Goal: Information Seeking & Learning: Learn about a topic

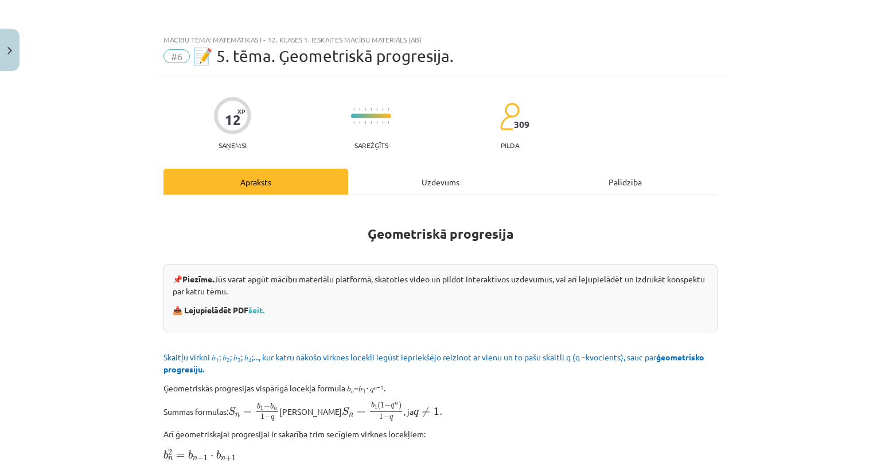
click at [486, 177] on div "Uzdevums" at bounding box center [440, 182] width 185 height 26
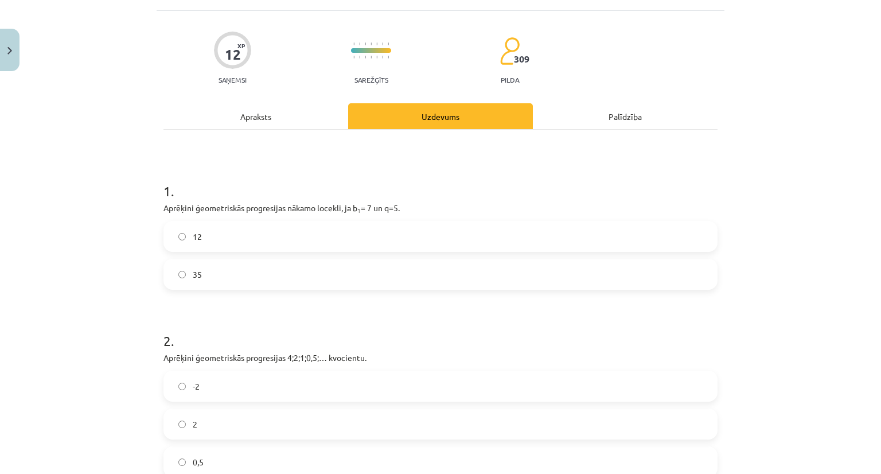
scroll to position [67, 0]
click at [292, 118] on div "Apraksts" at bounding box center [255, 115] width 185 height 26
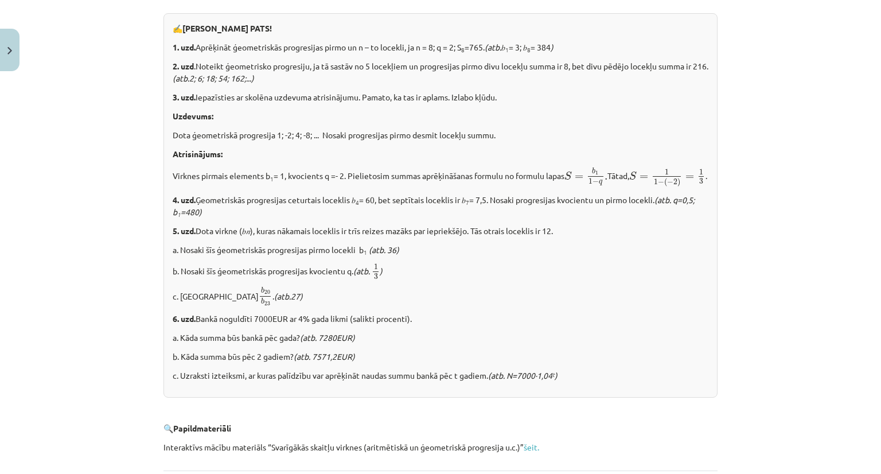
scroll to position [1254, 0]
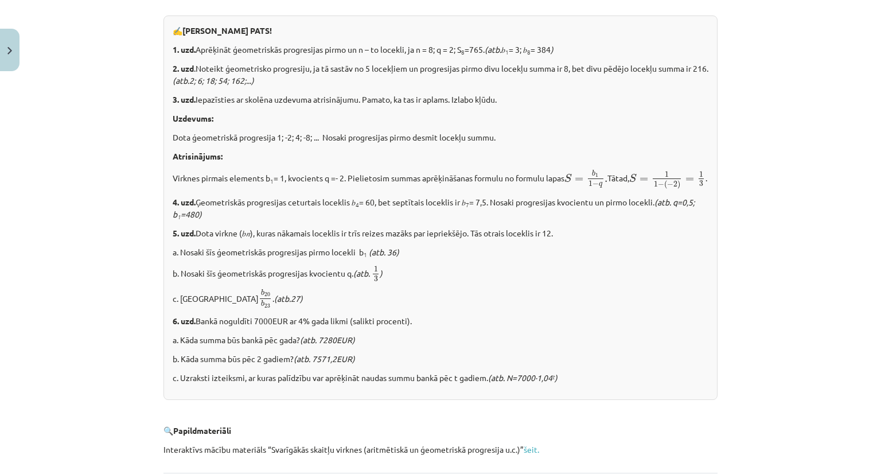
drag, startPoint x: 166, startPoint y: 42, endPoint x: 564, endPoint y: 53, distance: 397.5
click at [564, 53] on div "✍️ [PERSON_NAME] PATS! 1. uzd. Aprēķināt ģeometriskās progresijas pirmo un n – …" at bounding box center [440, 207] width 554 height 384
click at [151, 54] on div "Mācību tēma: Matemātikas i - 12. klases 1. ieskaites mācību materiāls (ab) #6 📝…" at bounding box center [440, 237] width 881 height 474
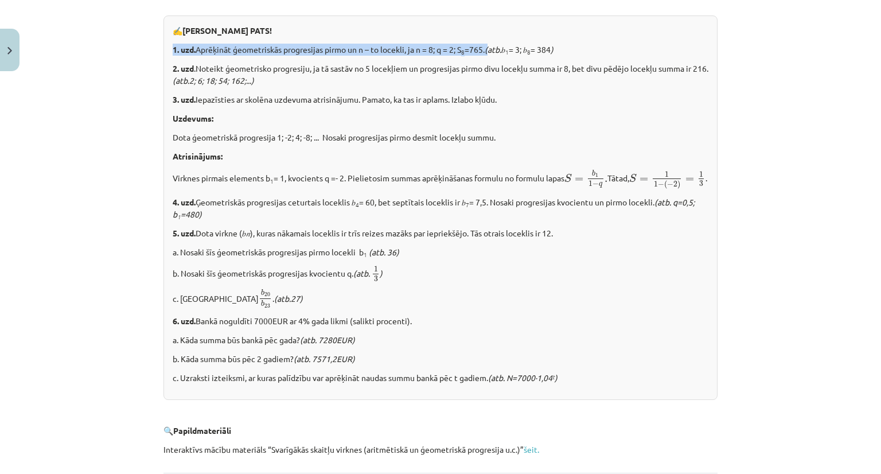
drag, startPoint x: 167, startPoint y: 46, endPoint x: 493, endPoint y: 44, distance: 326.2
click at [493, 44] on div "✍️ [PERSON_NAME] PATS! 1. uzd. Aprēķināt ģeometriskās progresijas pirmo un n – …" at bounding box center [440, 207] width 554 height 384
click at [259, 44] on p "1. uzd. Aprēķināt ģeometriskās progresijas pirmo un n – to locekli, ja n = 8; q…" at bounding box center [440, 50] width 535 height 12
drag, startPoint x: 166, startPoint y: 45, endPoint x: 487, endPoint y: 35, distance: 320.7
click at [487, 35] on div "✍️ [PERSON_NAME] PATS! 1. uzd. Aprēķināt ģeometriskās progresijas pirmo un n – …" at bounding box center [440, 207] width 554 height 384
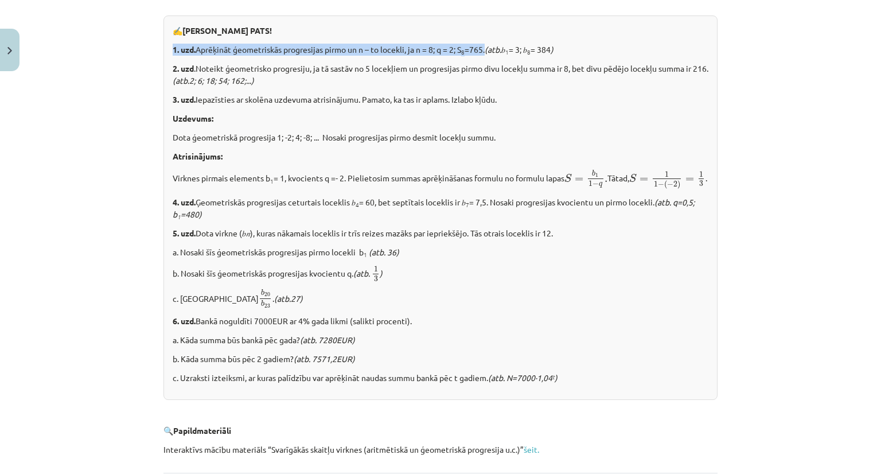
copy p "1. uzd. Aprēķināt ģeometriskās progresijas pirmo un n – to locekli, ja n = 8; q…"
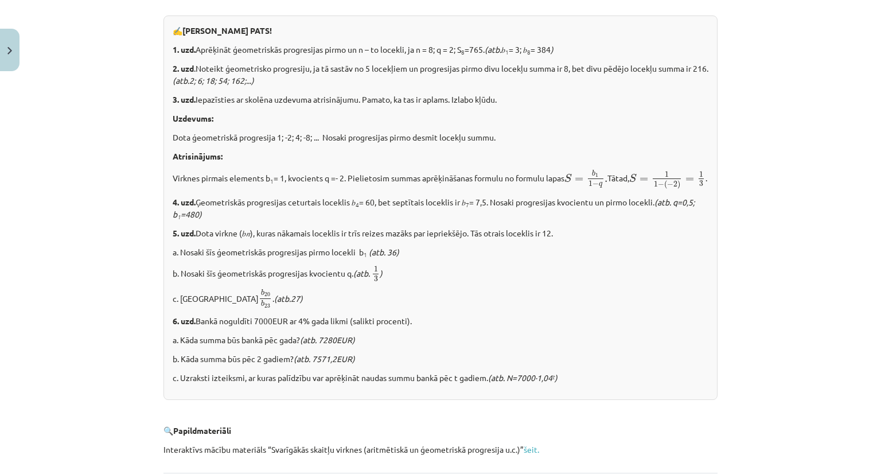
click at [357, 206] on div "✍️ [PERSON_NAME] PATS! 1. uzd. Aprēķināt ģeometriskās progresijas pirmo un n – …" at bounding box center [440, 207] width 554 height 384
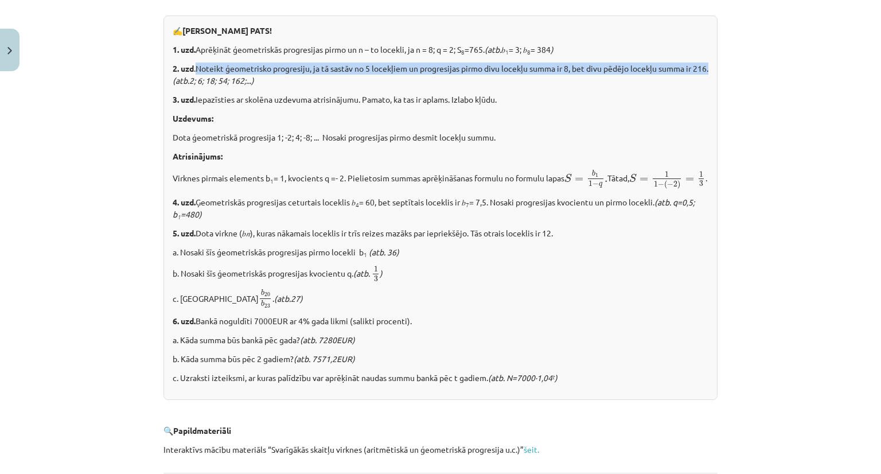
drag, startPoint x: 191, startPoint y: 62, endPoint x: 183, endPoint y: 77, distance: 16.2
click at [183, 77] on p "2. uzd .Noteikt ģeometrisko progresiju, ja tā sastāv no 5 locekļiem un progresi…" at bounding box center [440, 74] width 535 height 24
copy p "Noteikt ģeometrisko progresiju, ja tā sastāv no 5 locekļiem un progresijas pirm…"
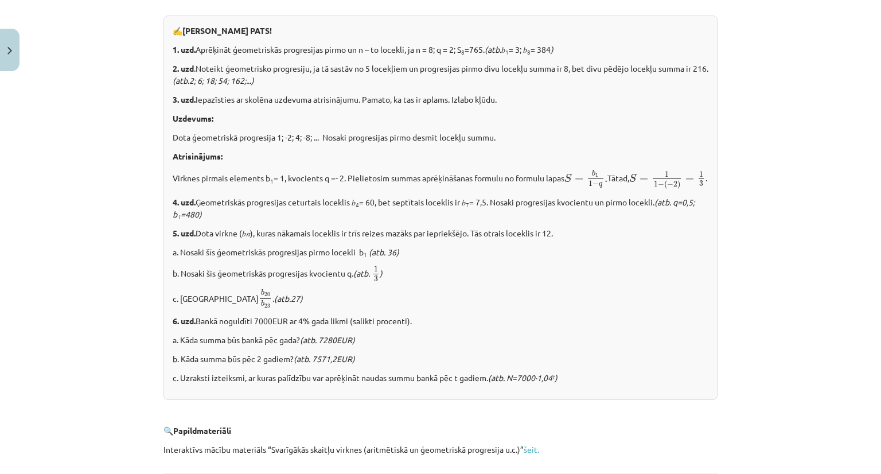
click at [179, 181] on p "Virknes pirmais elements b 1 = 1, kvocients q =- 2. Pielietosim summas aprēķinā…" at bounding box center [440, 179] width 535 height 20
